Goal: Book appointment/travel/reservation

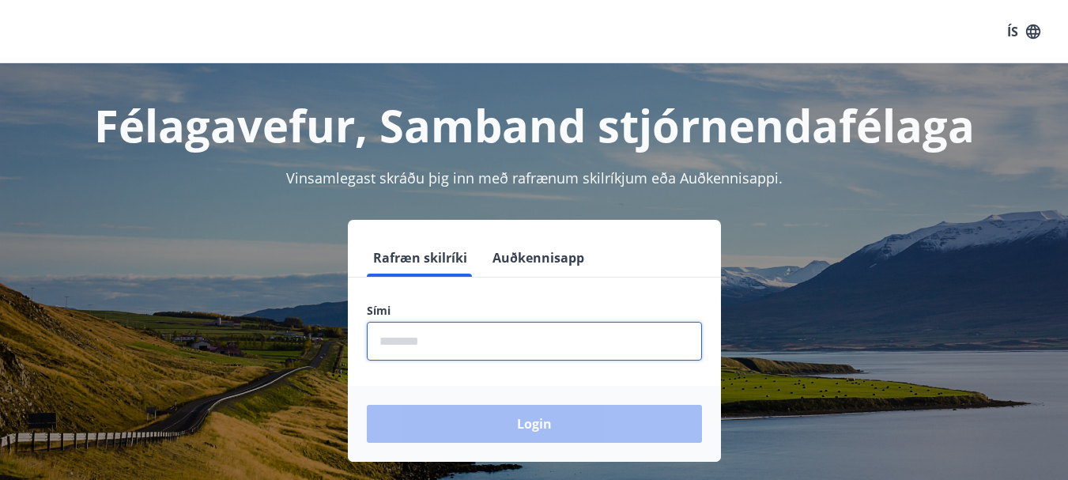
click at [427, 344] on input "phone" at bounding box center [534, 341] width 335 height 39
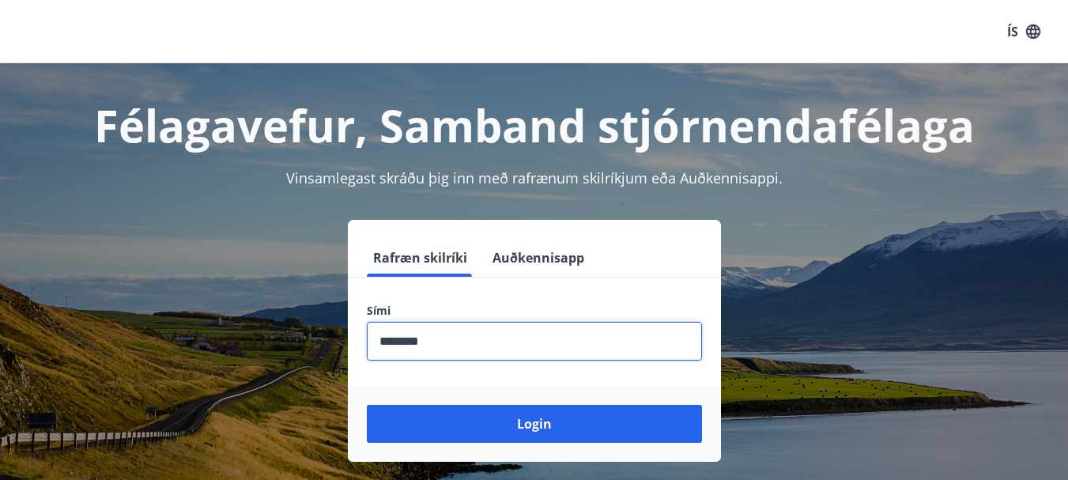
click at [395, 334] on input "phone" at bounding box center [534, 341] width 335 height 39
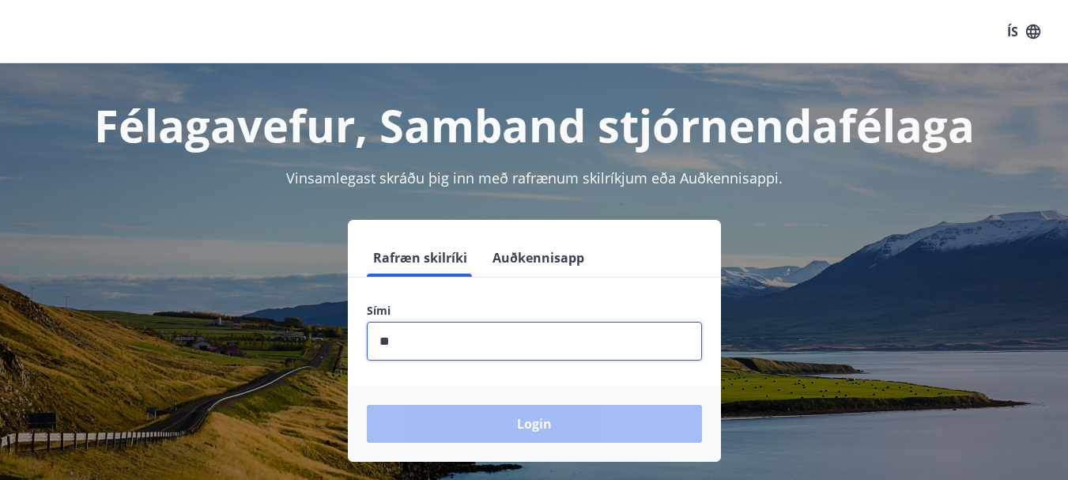
type input "*"
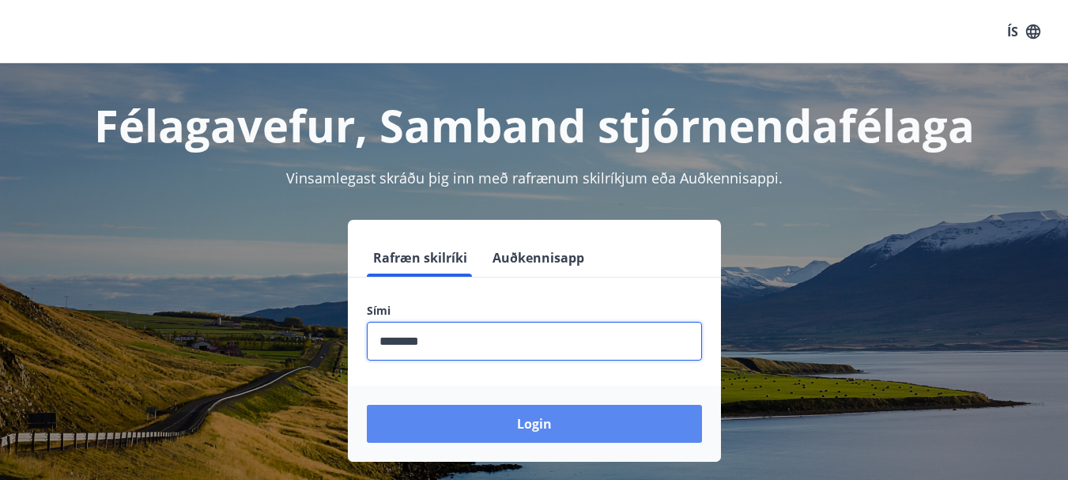
type input "********"
click at [579, 432] on button "Login" at bounding box center [534, 424] width 335 height 38
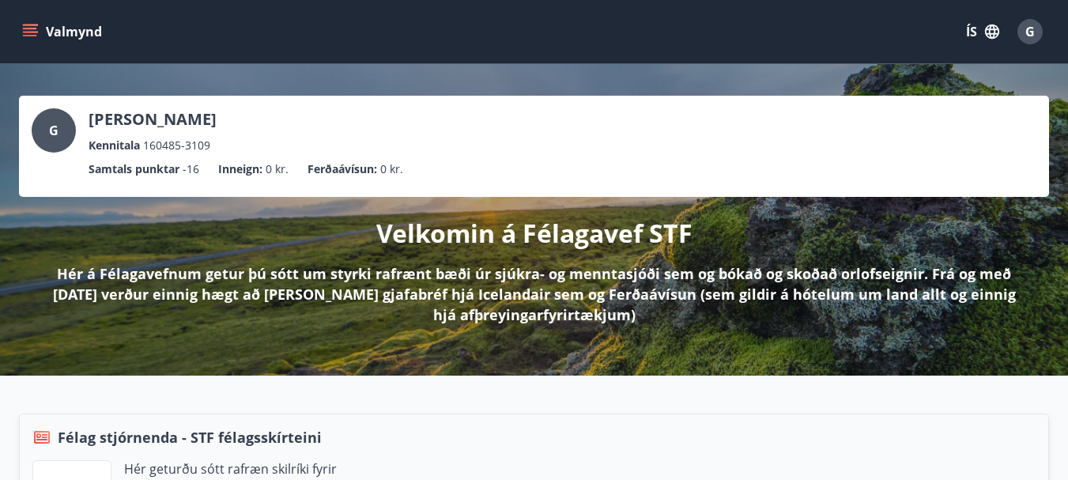
click at [31, 25] on icon "menu" at bounding box center [31, 26] width 17 height 2
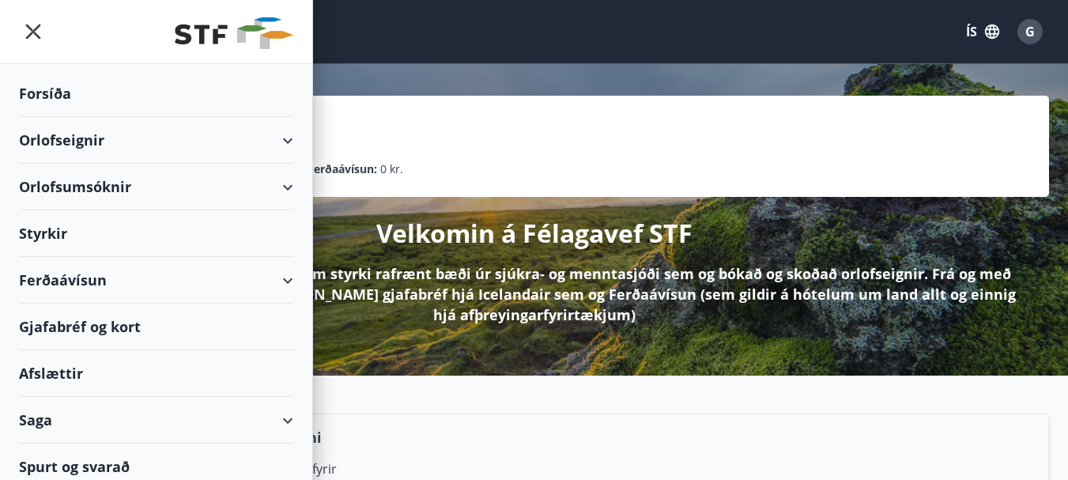
click at [80, 184] on div "Orlofsumsóknir" at bounding box center [156, 187] width 274 height 47
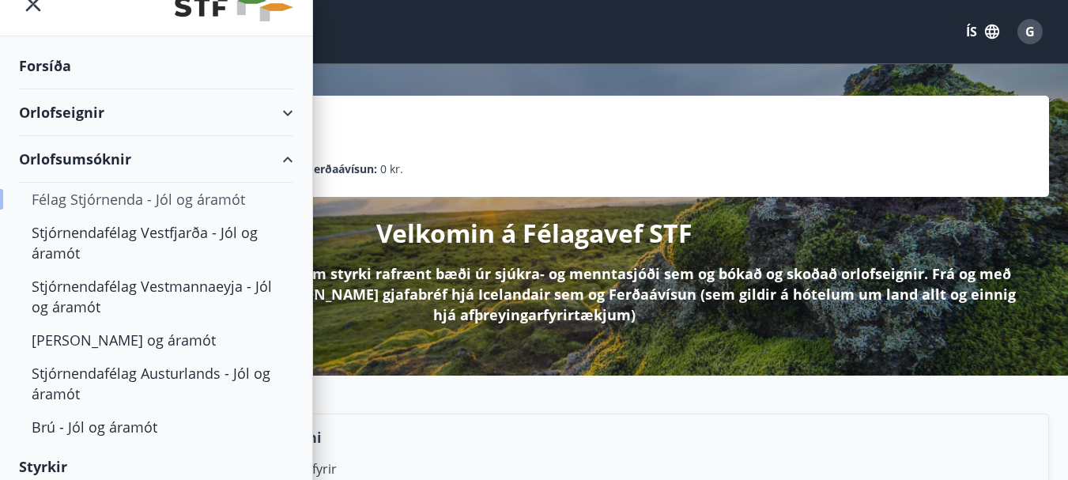
scroll to position [27, 0]
click at [80, 198] on div "Félag Stjórnenda - Jól og áramót" at bounding box center [156, 199] width 249 height 33
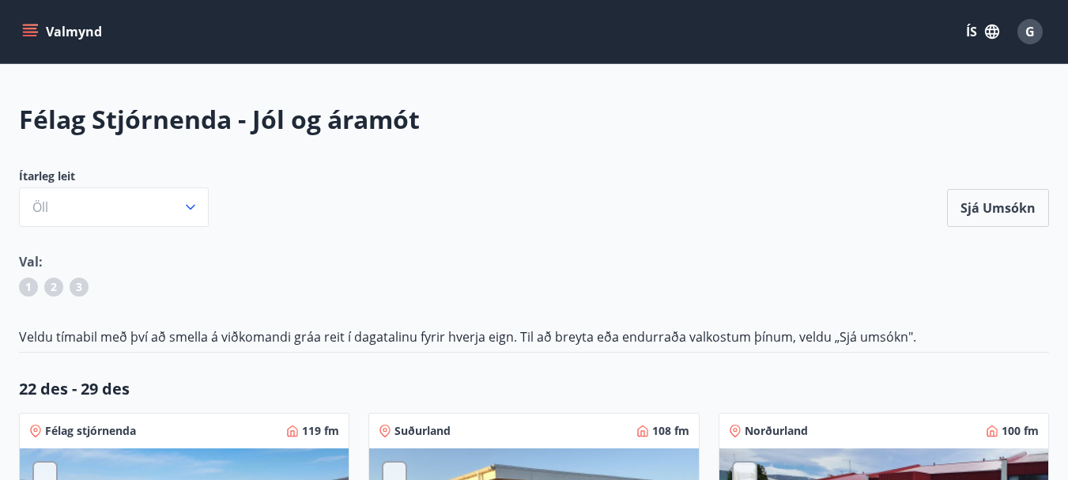
click at [33, 25] on icon "menu" at bounding box center [31, 26] width 17 height 2
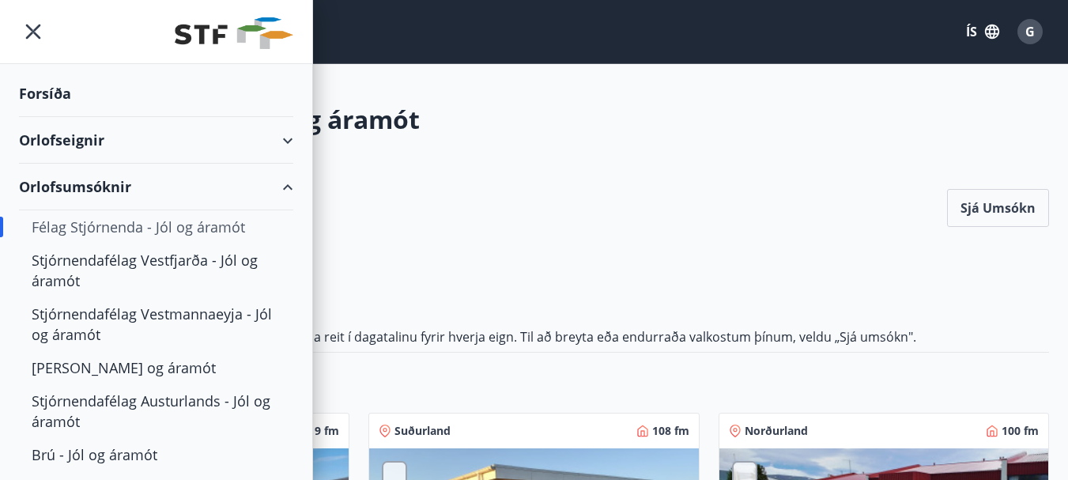
click at [275, 181] on div "Orlofsumsóknir" at bounding box center [156, 187] width 274 height 47
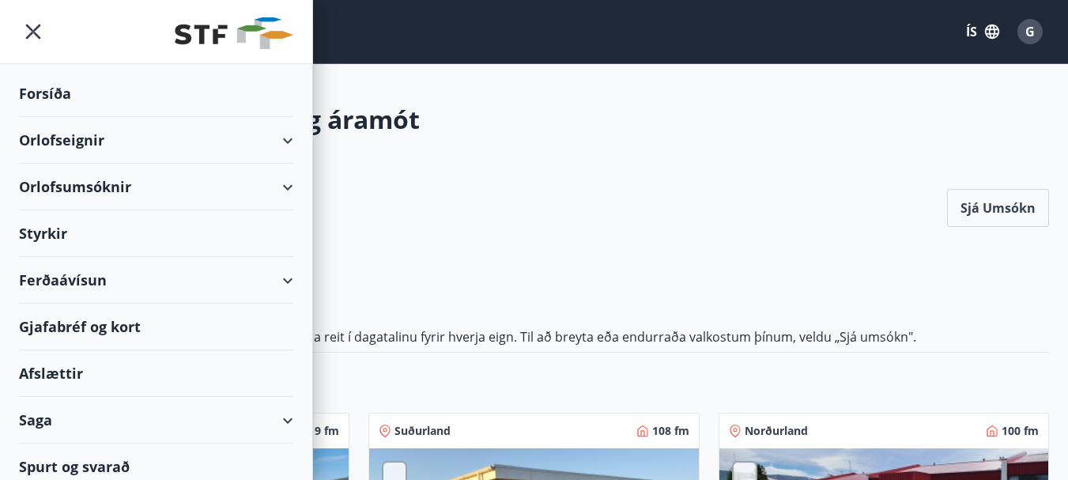
click at [272, 137] on div "Orlofseignir" at bounding box center [156, 140] width 274 height 47
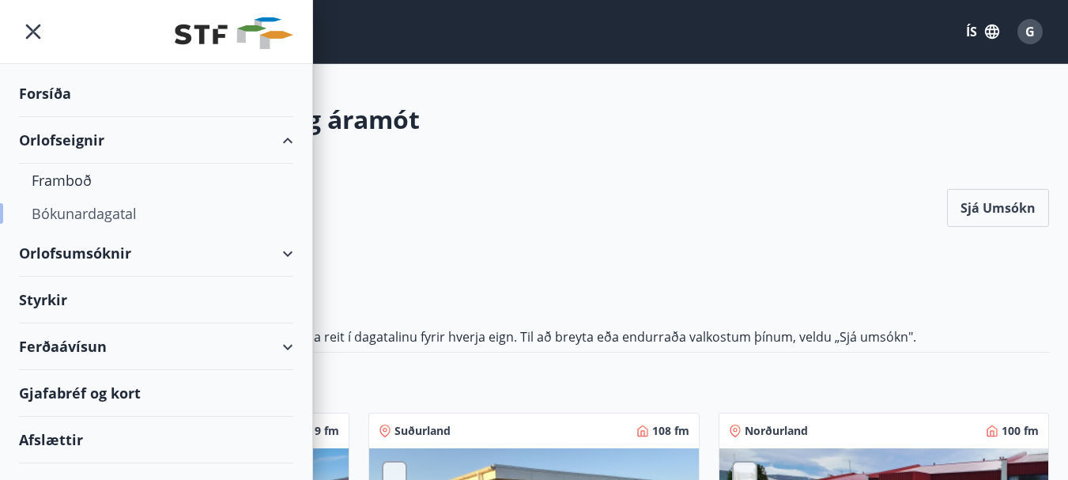
click at [81, 210] on div "Bókunardagatal" at bounding box center [156, 213] width 249 height 33
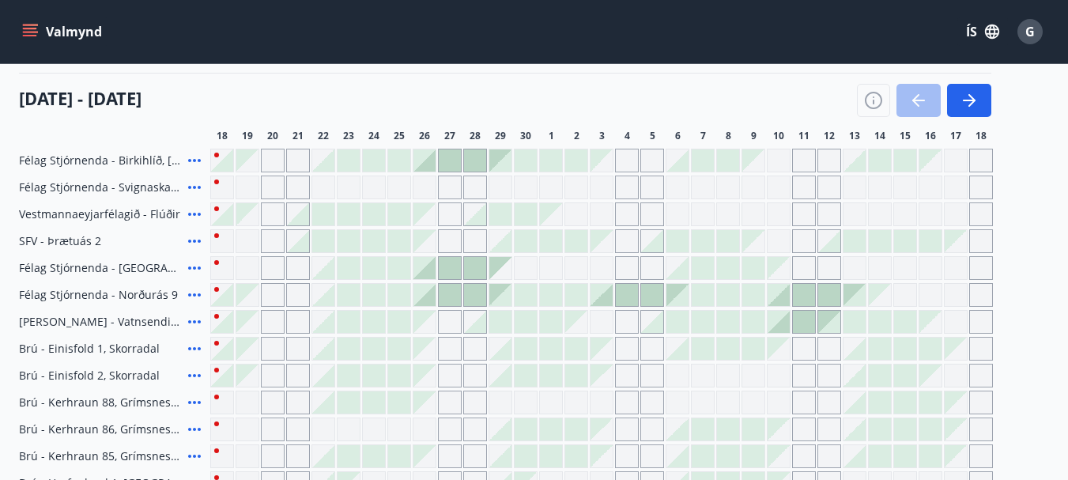
scroll to position [185, 0]
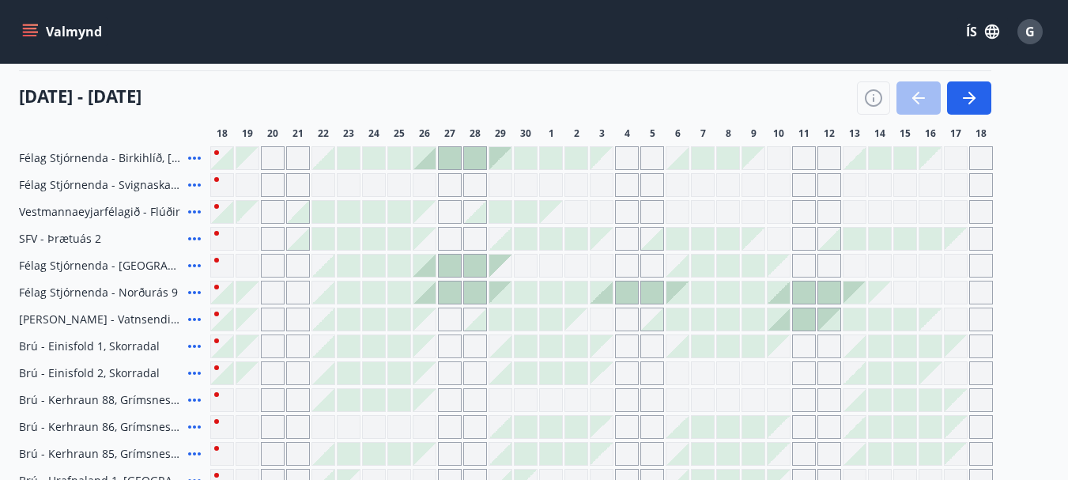
click at [221, 157] on div at bounding box center [222, 158] width 22 height 22
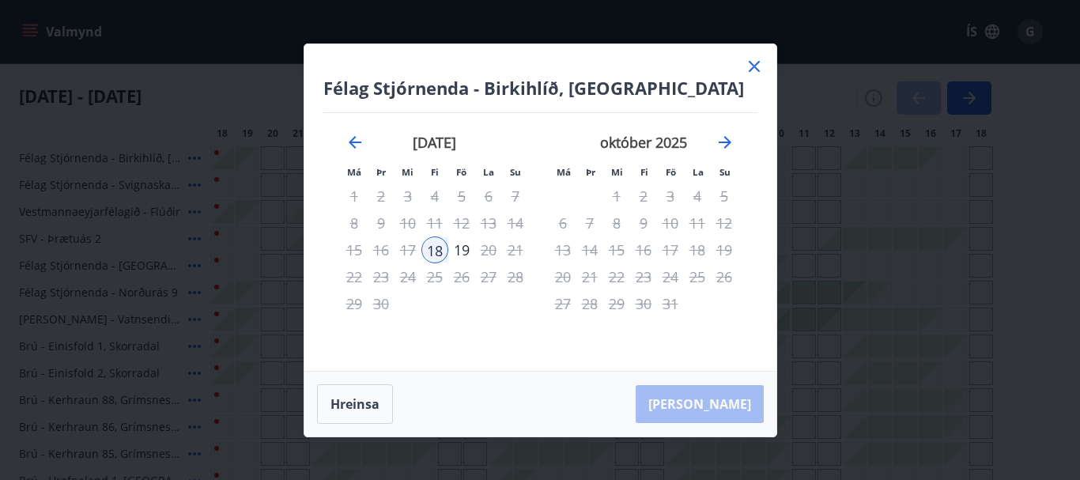
click at [754, 64] on icon at bounding box center [754, 66] width 19 height 19
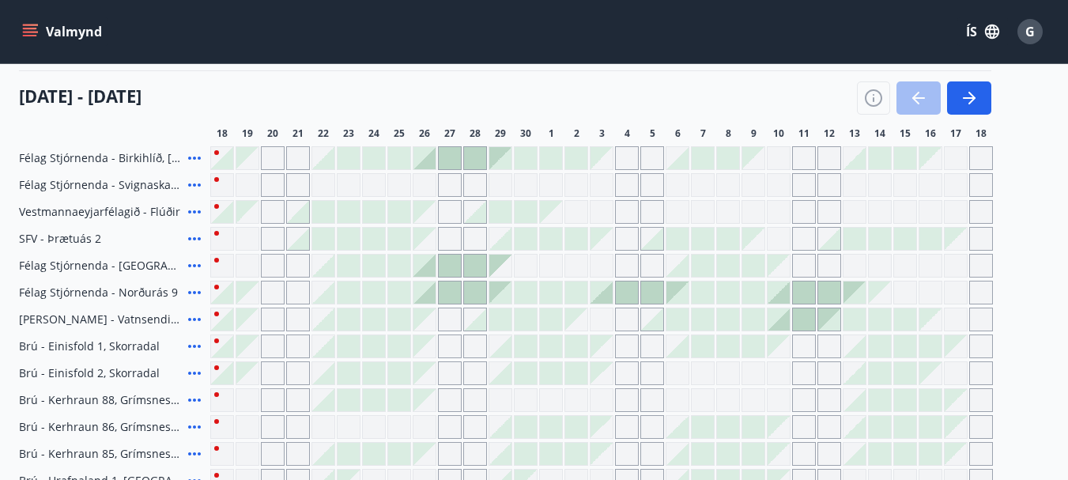
click at [219, 211] on div at bounding box center [222, 212] width 22 height 22
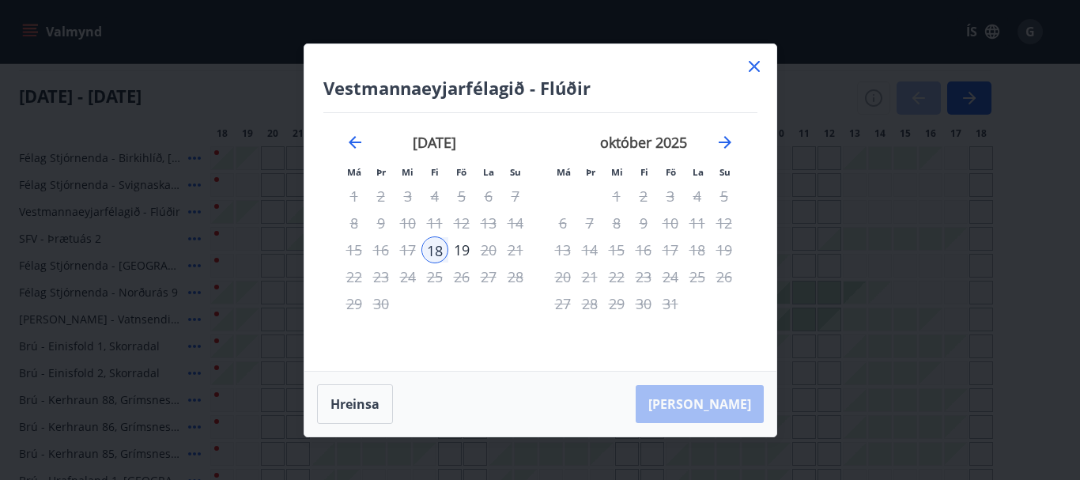
click at [754, 66] on icon at bounding box center [754, 66] width 2 height 2
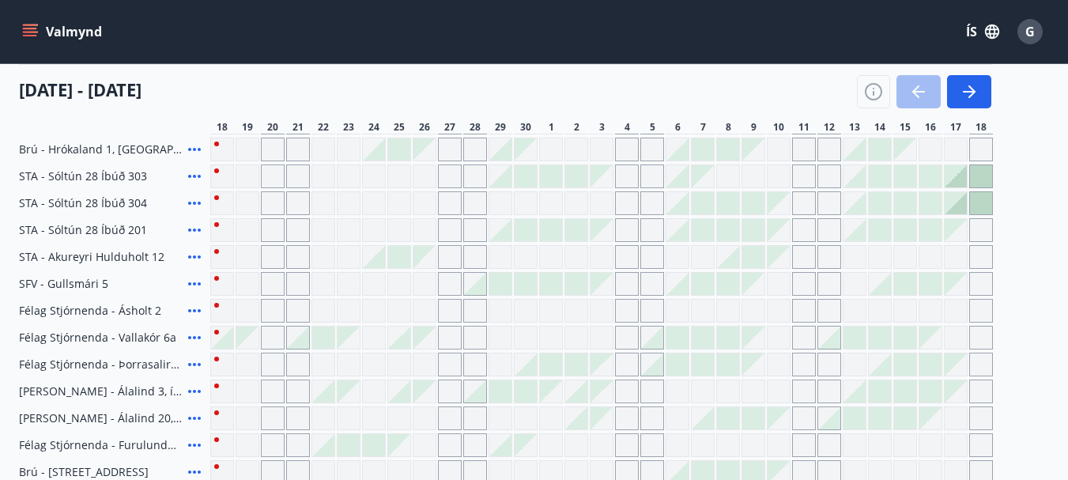
scroll to position [544, 0]
click at [221, 339] on div at bounding box center [222, 337] width 22 height 22
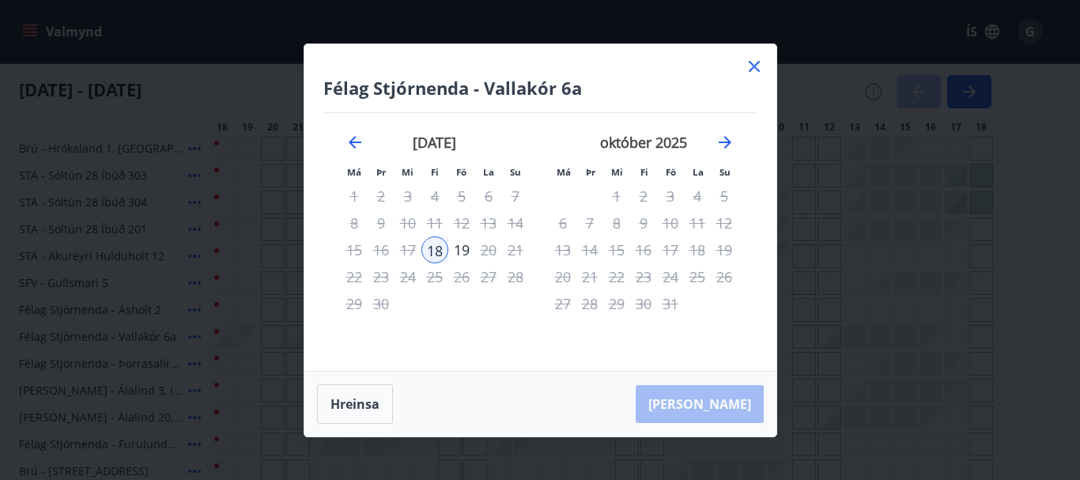
click at [754, 64] on icon at bounding box center [754, 66] width 19 height 19
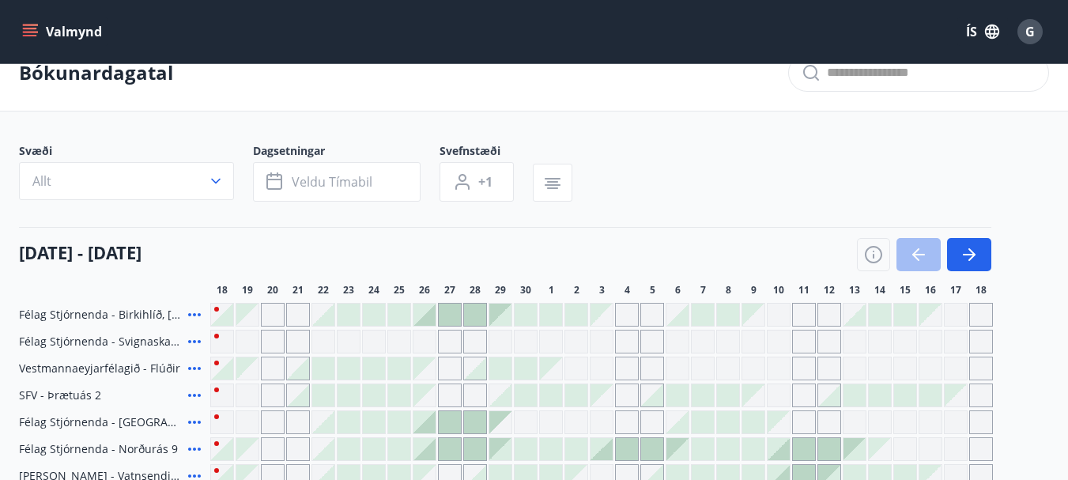
scroll to position [0, 0]
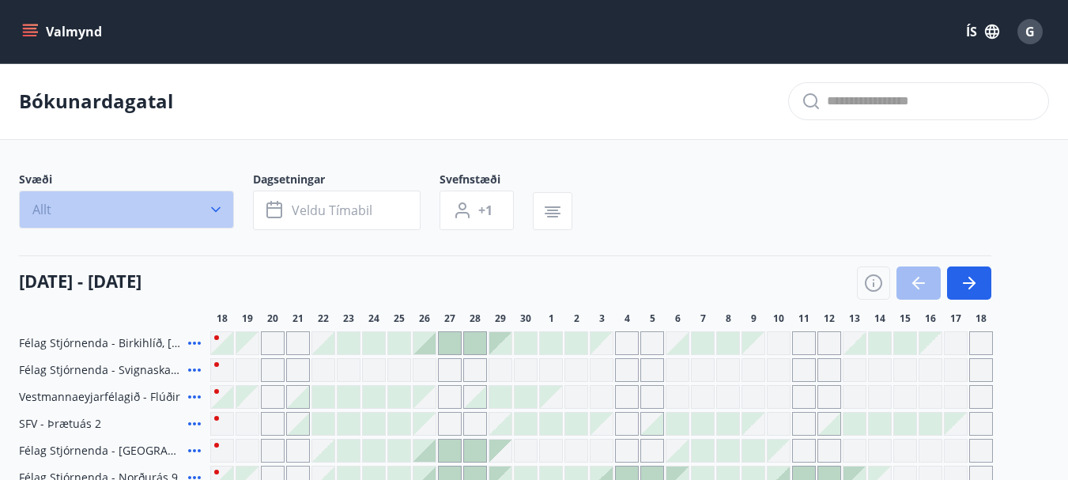
click at [208, 210] on icon "button" at bounding box center [216, 210] width 16 height 16
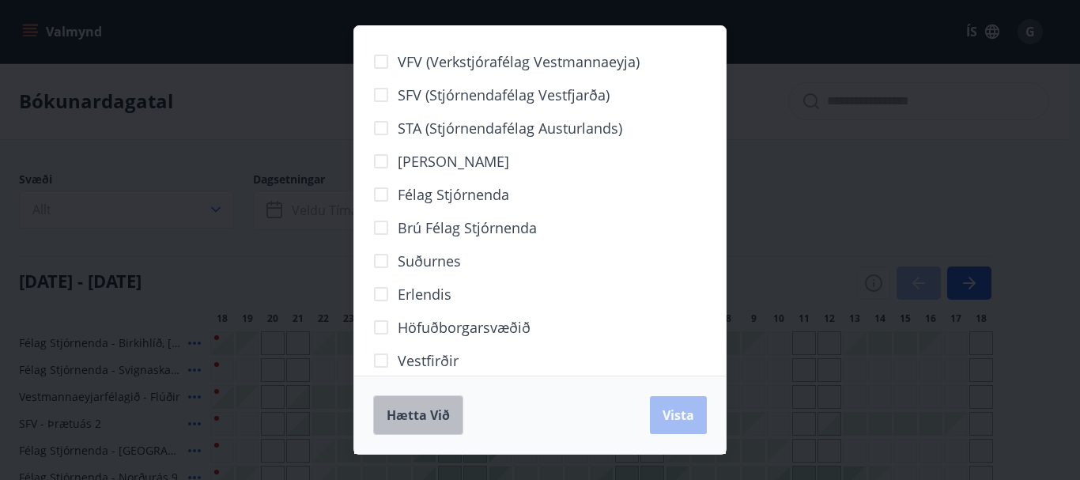
click at [426, 406] on span "Hætta við" at bounding box center [418, 414] width 63 height 17
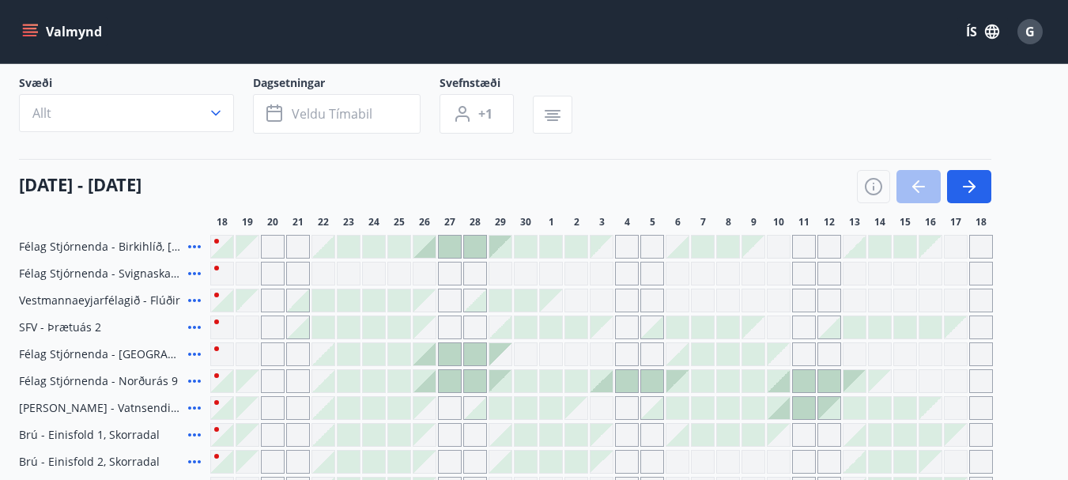
scroll to position [98, 0]
click at [970, 183] on icon "button" at bounding box center [969, 185] width 19 height 19
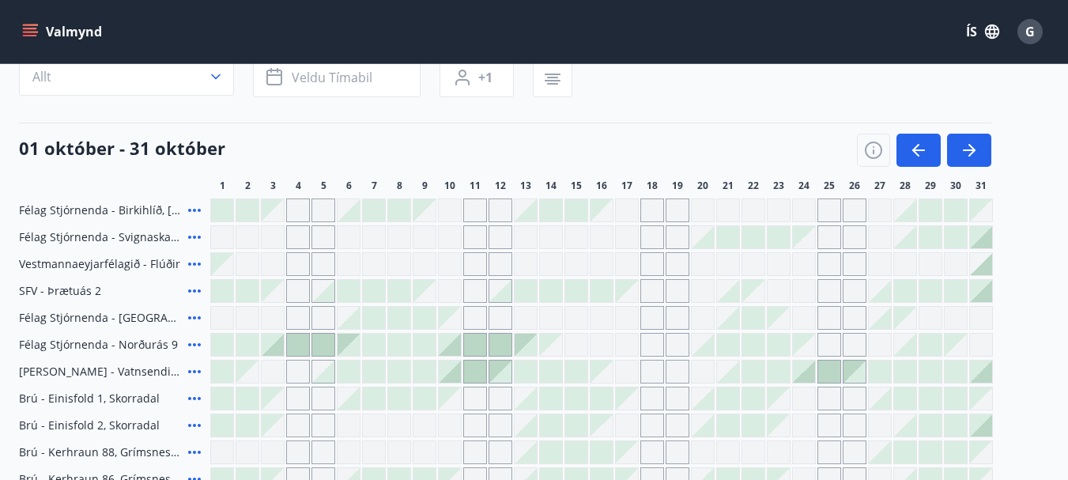
scroll to position [132, 0]
click at [968, 143] on icon "button" at bounding box center [969, 151] width 19 height 19
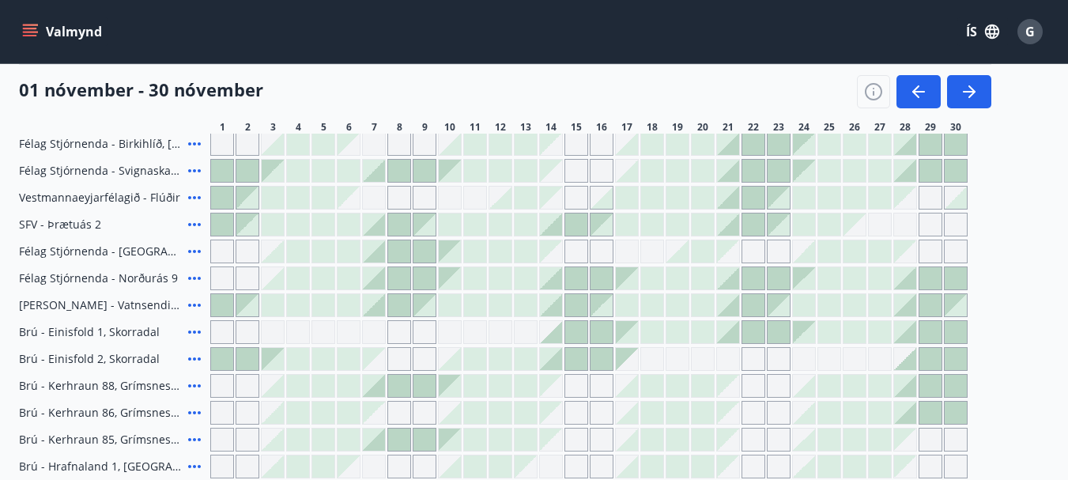
scroll to position [192, 0]
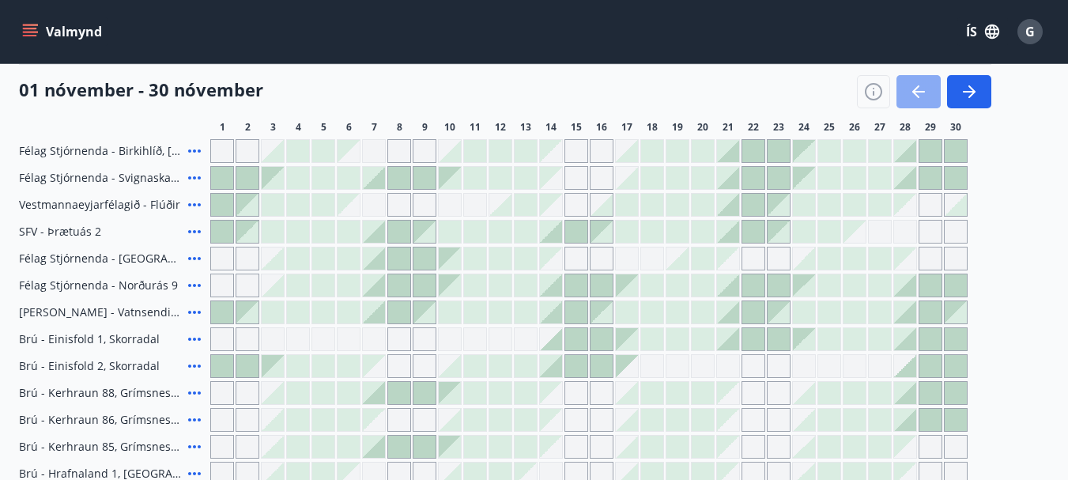
click at [925, 88] on icon "button" at bounding box center [918, 91] width 19 height 19
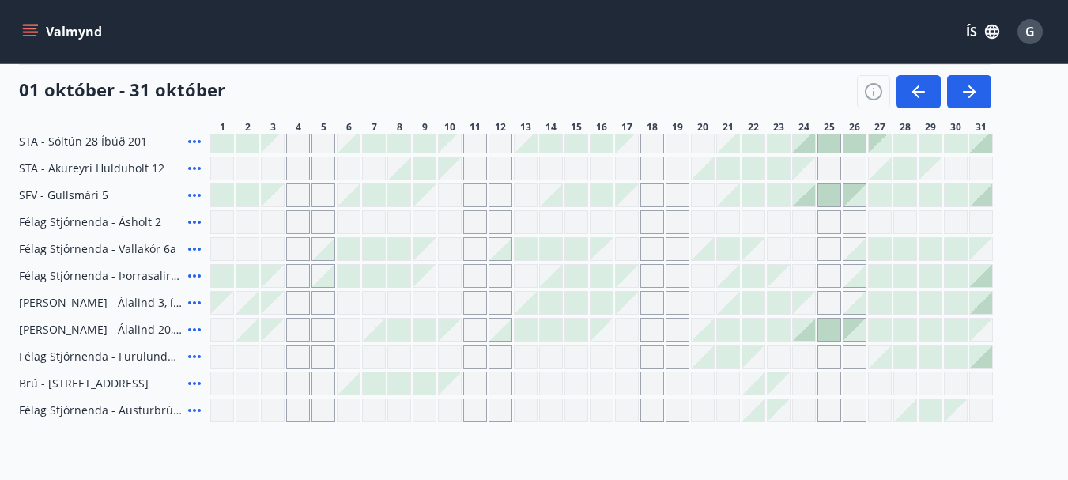
scroll to position [633, 0]
click at [194, 354] on icon at bounding box center [194, 355] width 19 height 19
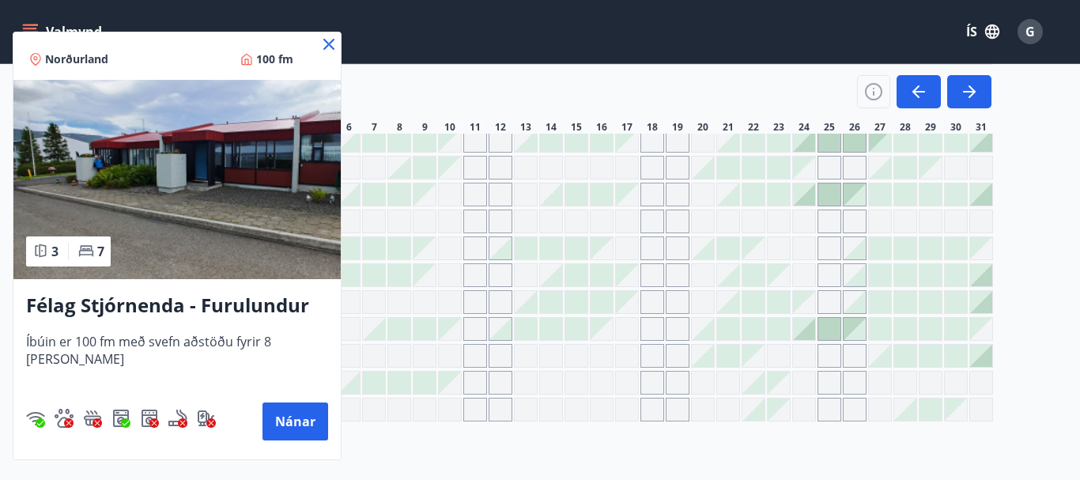
click at [327, 42] on icon at bounding box center [328, 44] width 11 height 11
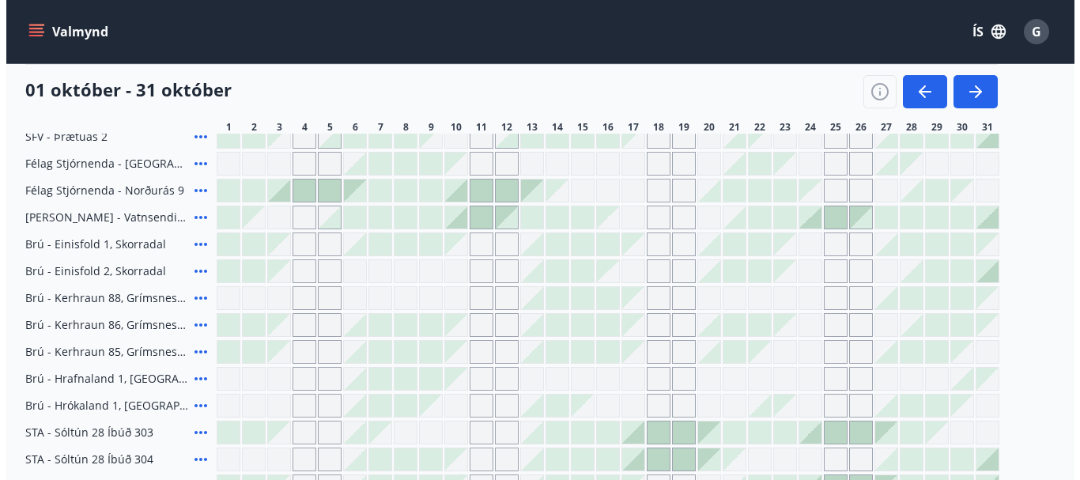
scroll to position [286, 0]
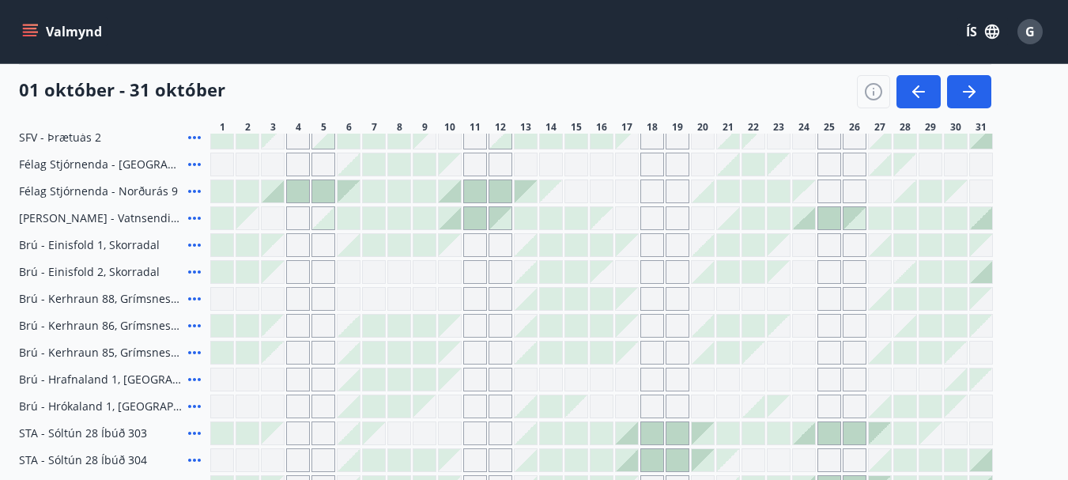
click at [189, 270] on icon at bounding box center [194, 272] width 19 height 19
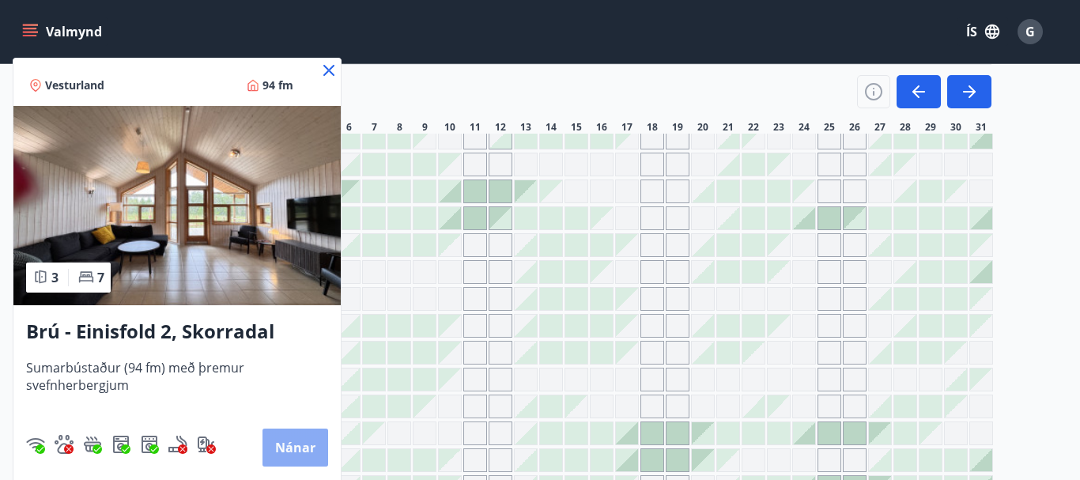
click at [290, 444] on button "Nánar" at bounding box center [296, 448] width 66 height 38
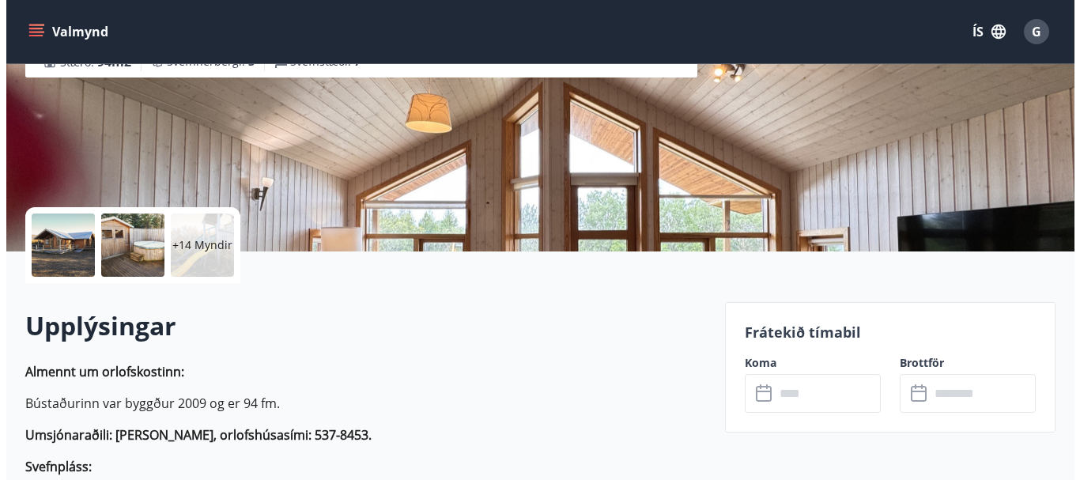
scroll to position [224, 0]
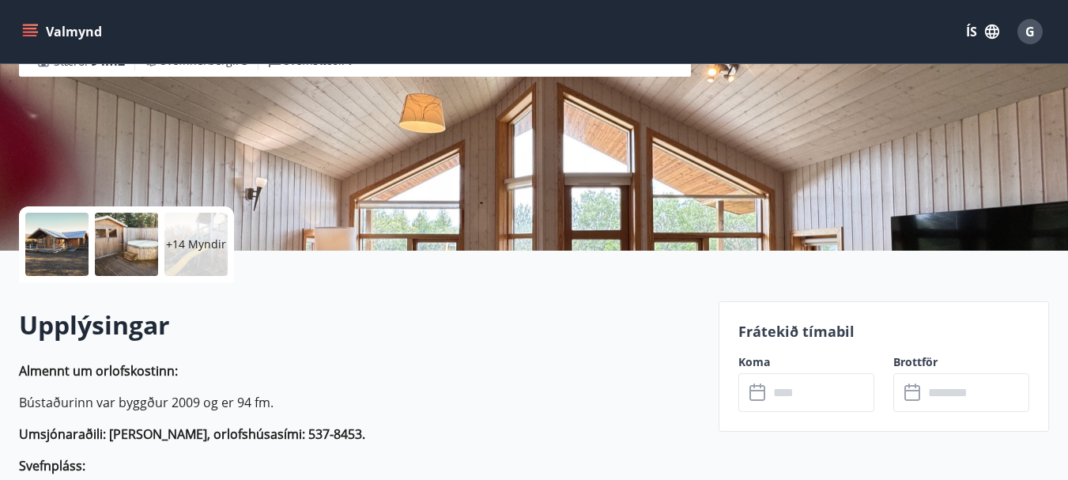
click at [191, 241] on p "+14 Myndir" at bounding box center [196, 244] width 60 height 16
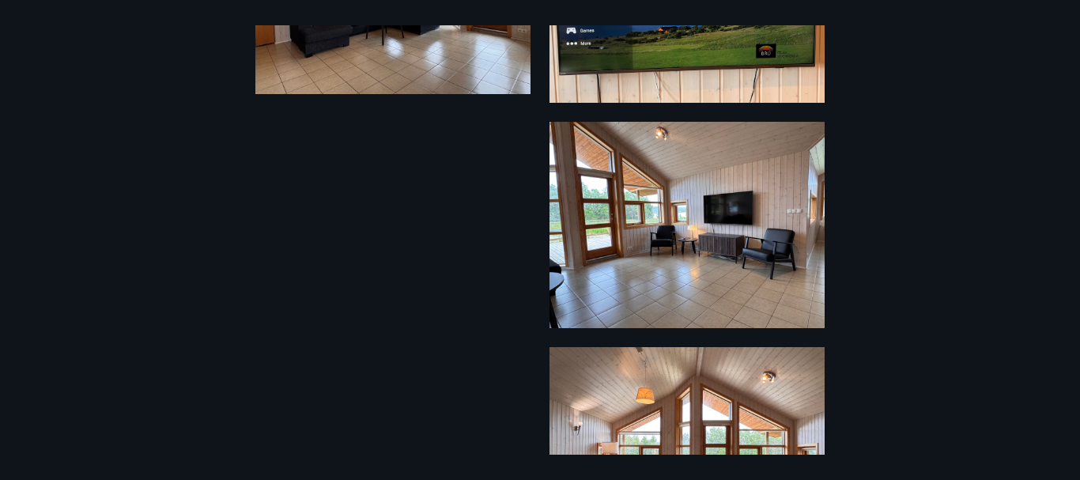
scroll to position [2351, 0]
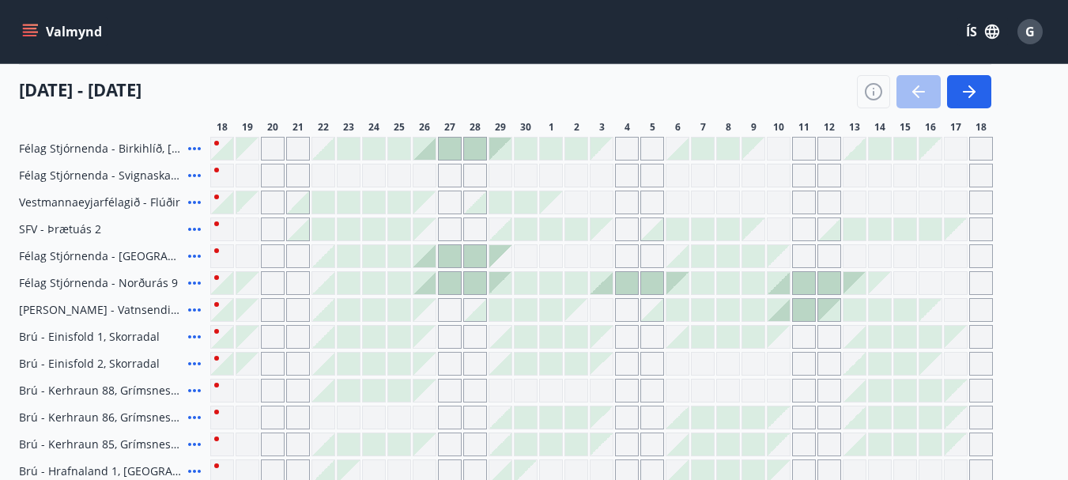
scroll to position [206, 0]
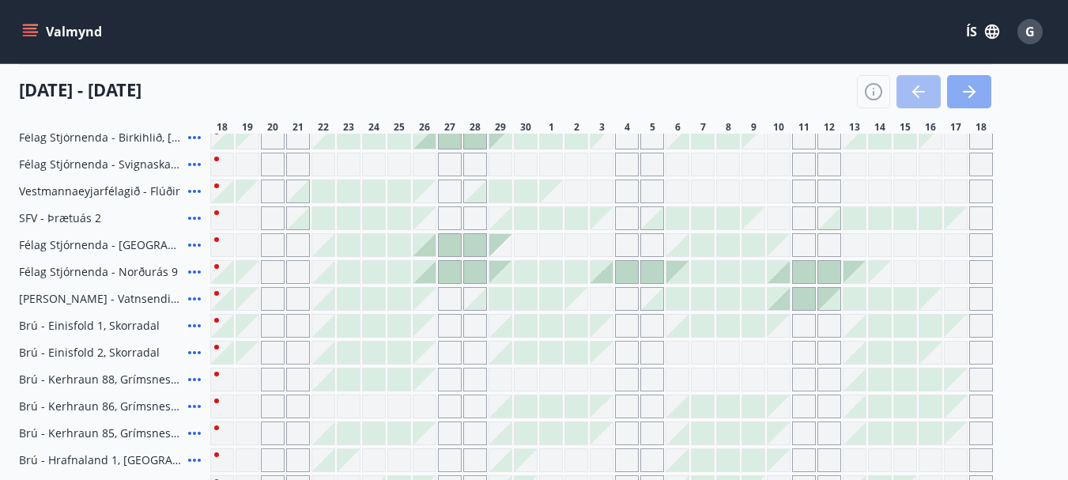
click at [976, 93] on icon "button" at bounding box center [969, 91] width 19 height 19
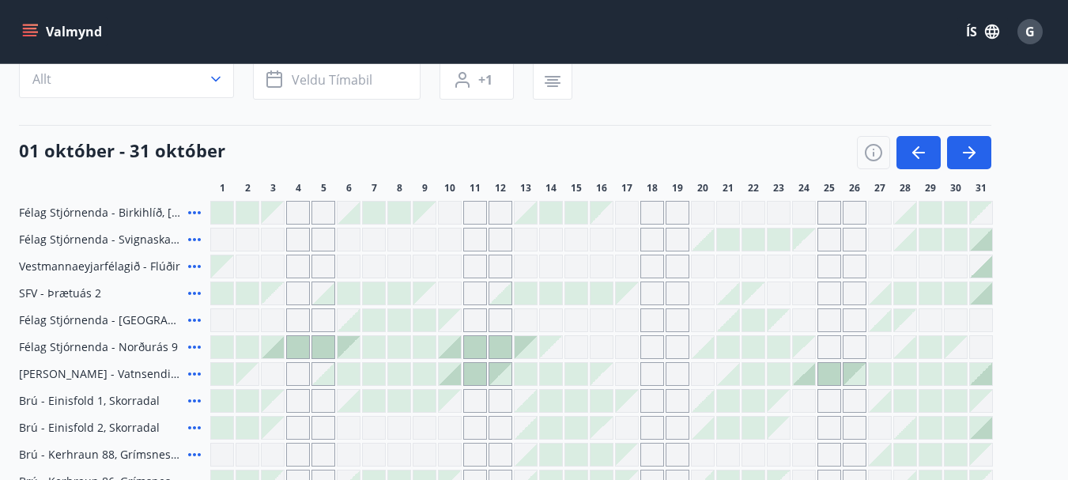
scroll to position [132, 0]
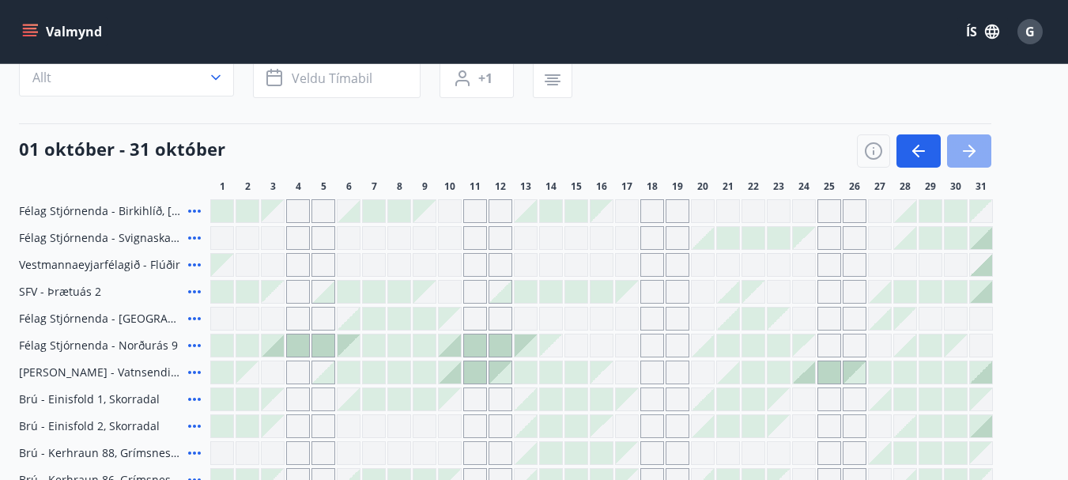
click at [971, 153] on icon "button" at bounding box center [969, 151] width 19 height 19
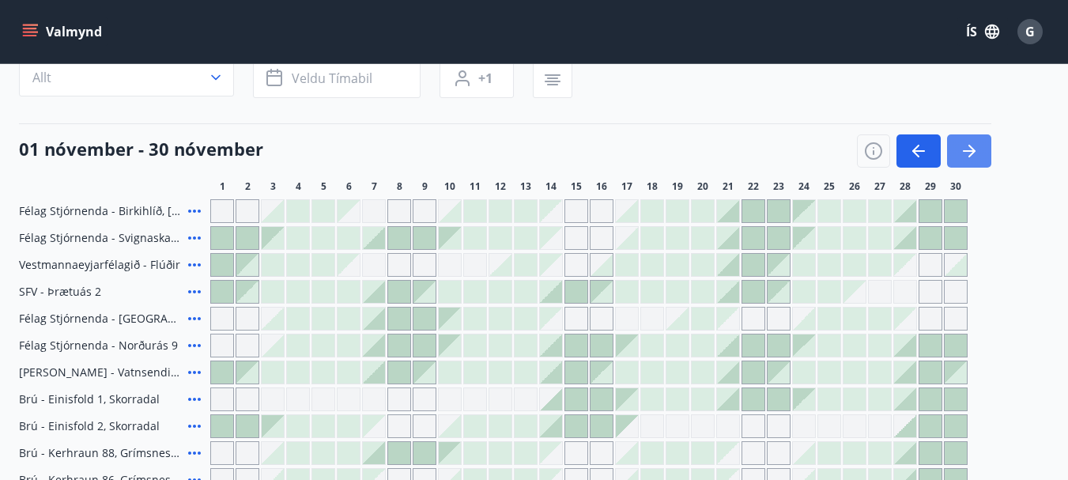
click at [971, 153] on icon "button" at bounding box center [969, 151] width 19 height 19
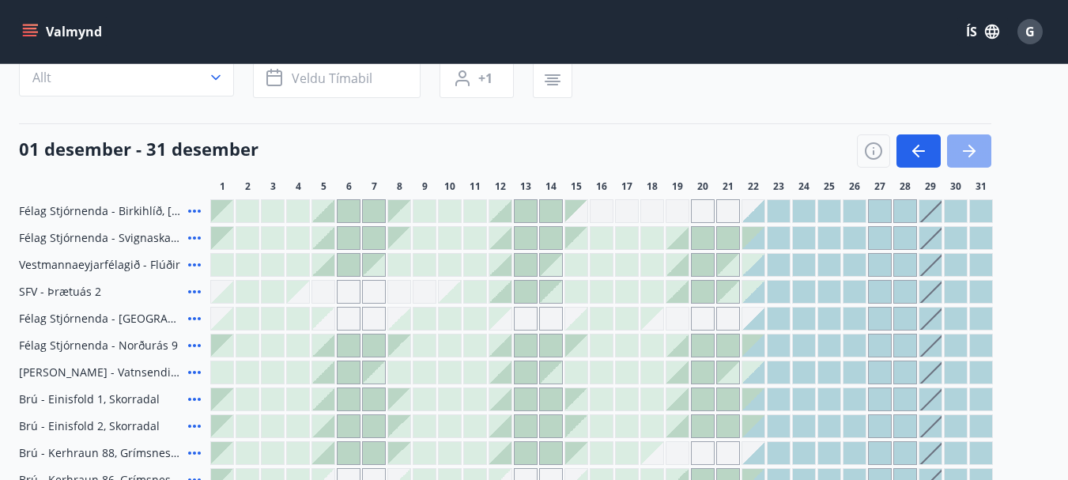
click at [968, 145] on icon "button" at bounding box center [969, 151] width 19 height 19
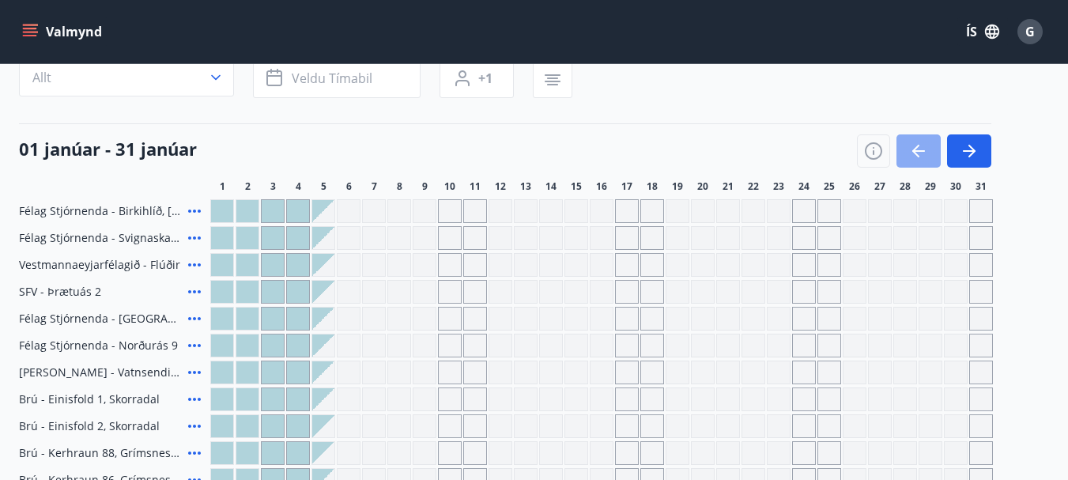
click at [916, 147] on icon "button" at bounding box center [915, 151] width 7 height 13
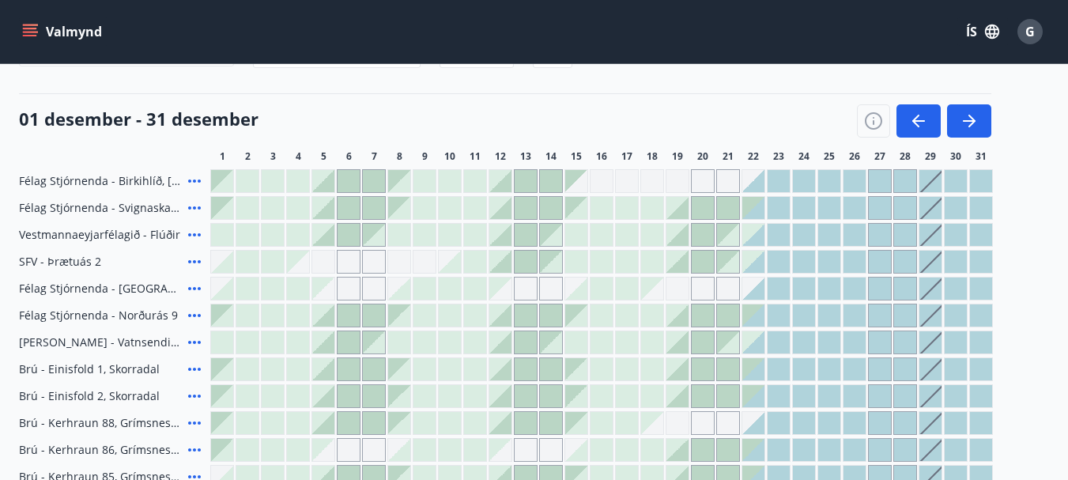
scroll to position [164, 0]
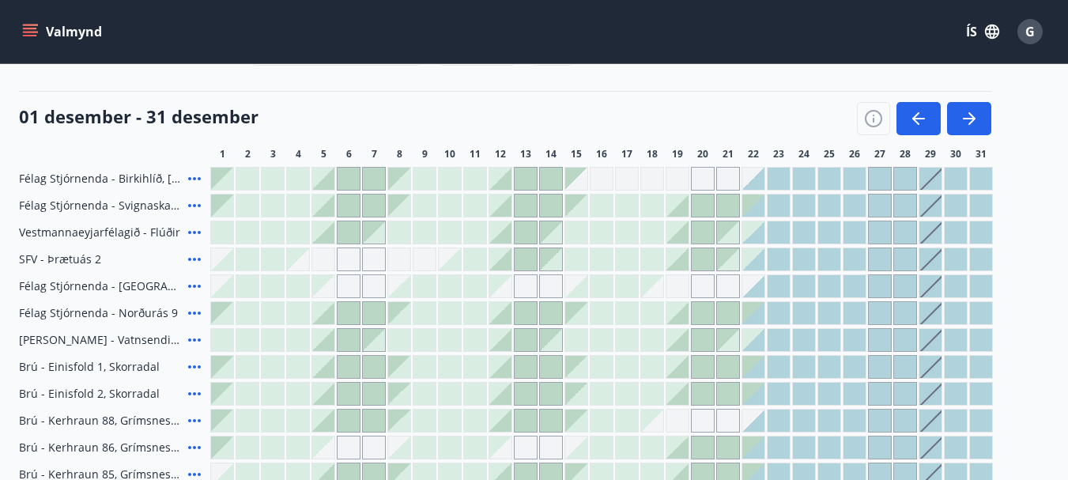
click at [190, 179] on icon at bounding box center [194, 178] width 13 height 3
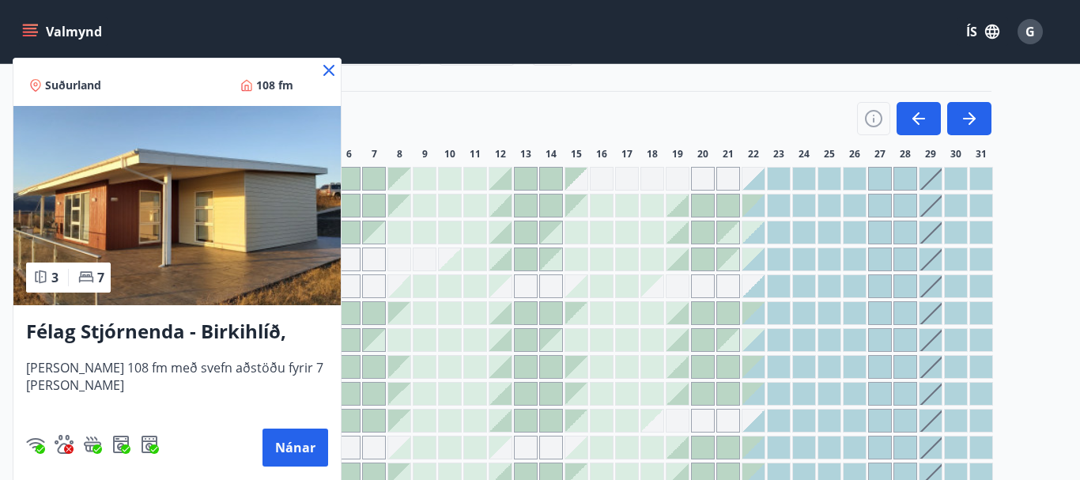
click at [328, 67] on icon at bounding box center [328, 70] width 19 height 19
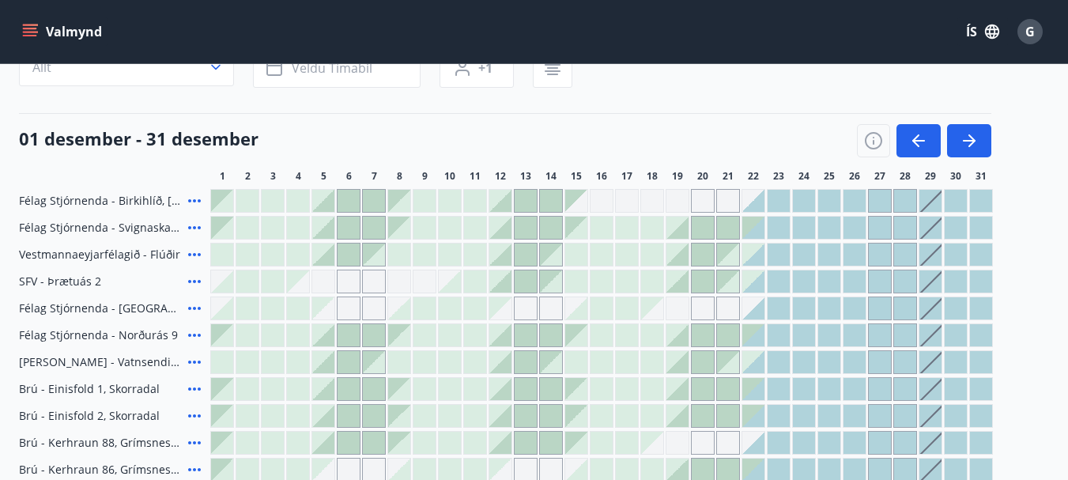
scroll to position [142, 0]
click at [916, 148] on icon "button" at bounding box center [918, 141] width 19 height 19
